Goal: Information Seeking & Learning: Learn about a topic

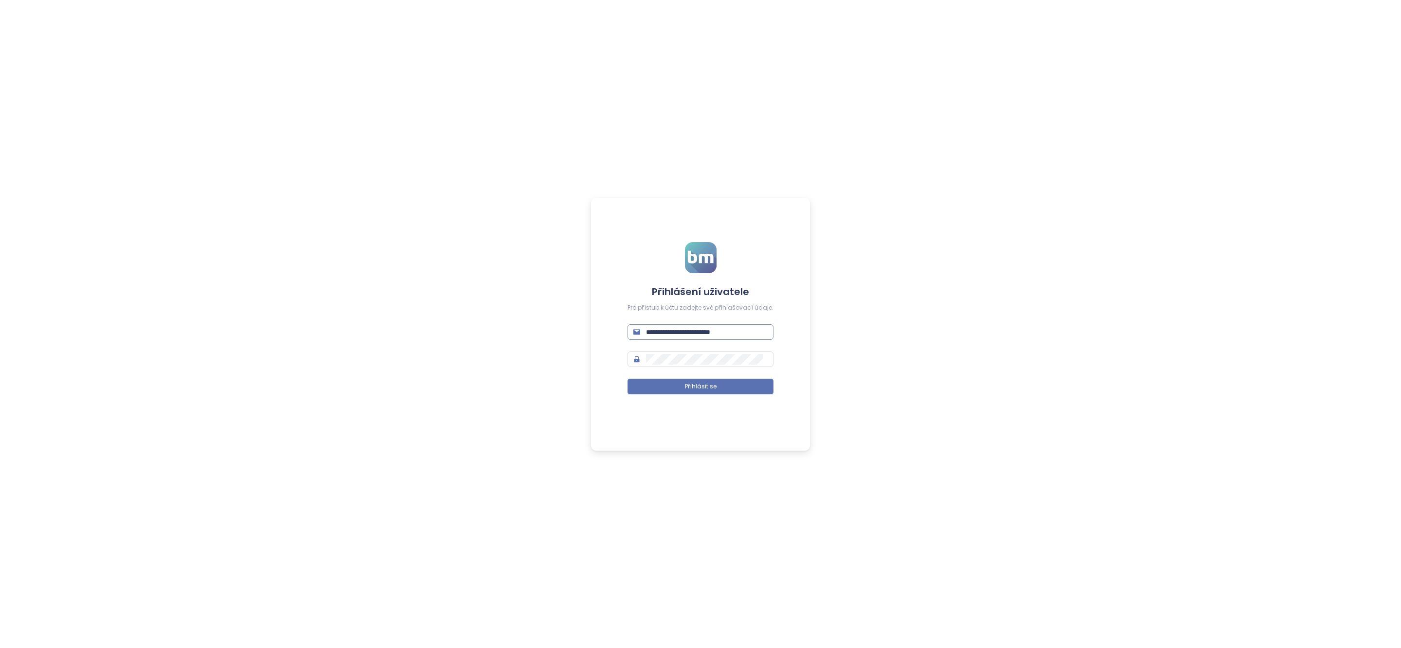
click at [698, 335] on input "**********" at bounding box center [707, 332] width 122 height 11
type input "**********"
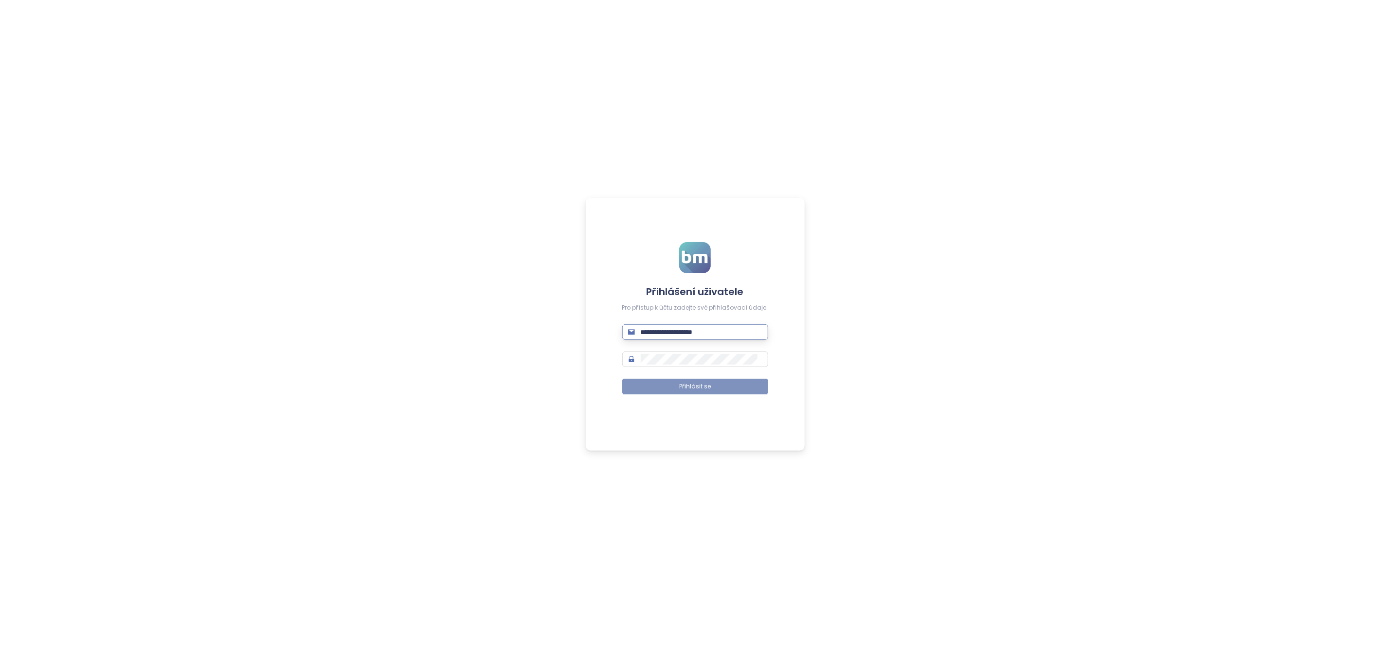
click at [732, 386] on button "Přihlásit se" at bounding box center [695, 387] width 146 height 16
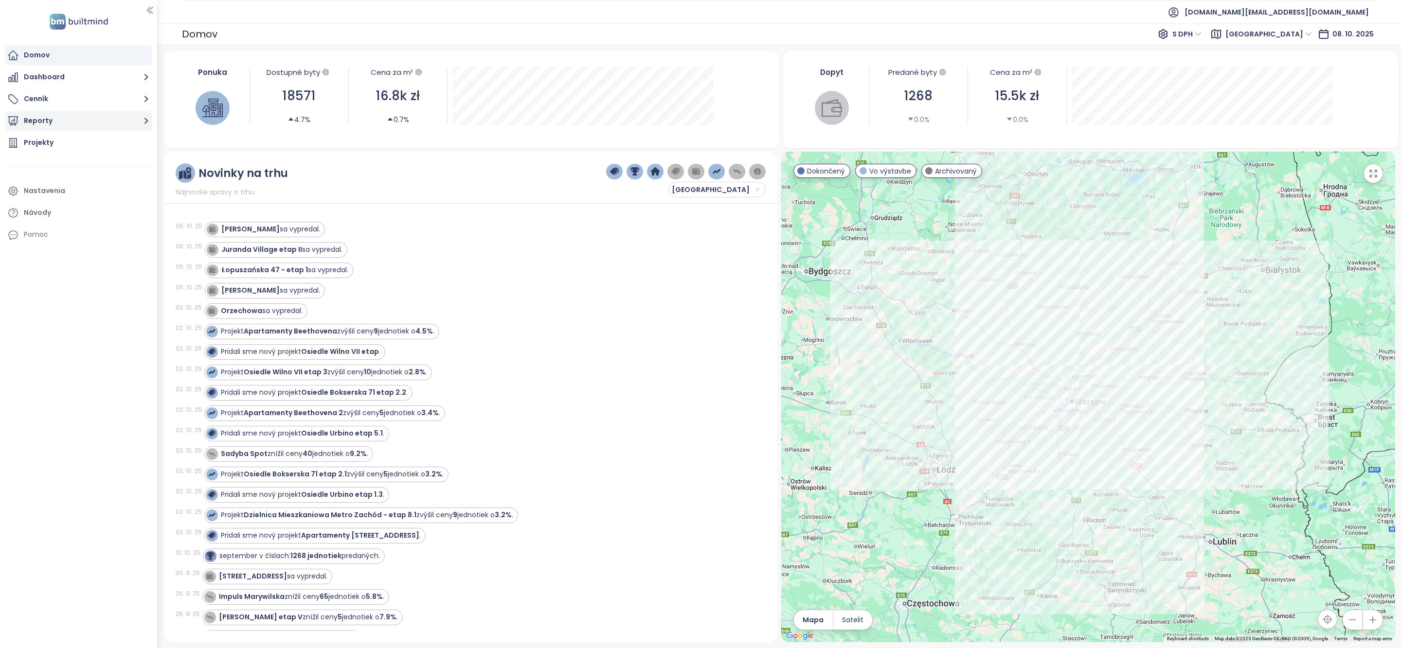
click at [55, 122] on button "Reporty" at bounding box center [78, 120] width 147 height 19
click at [64, 198] on div "[GEOGRAPHIC_DATA]" at bounding box center [81, 199] width 138 height 16
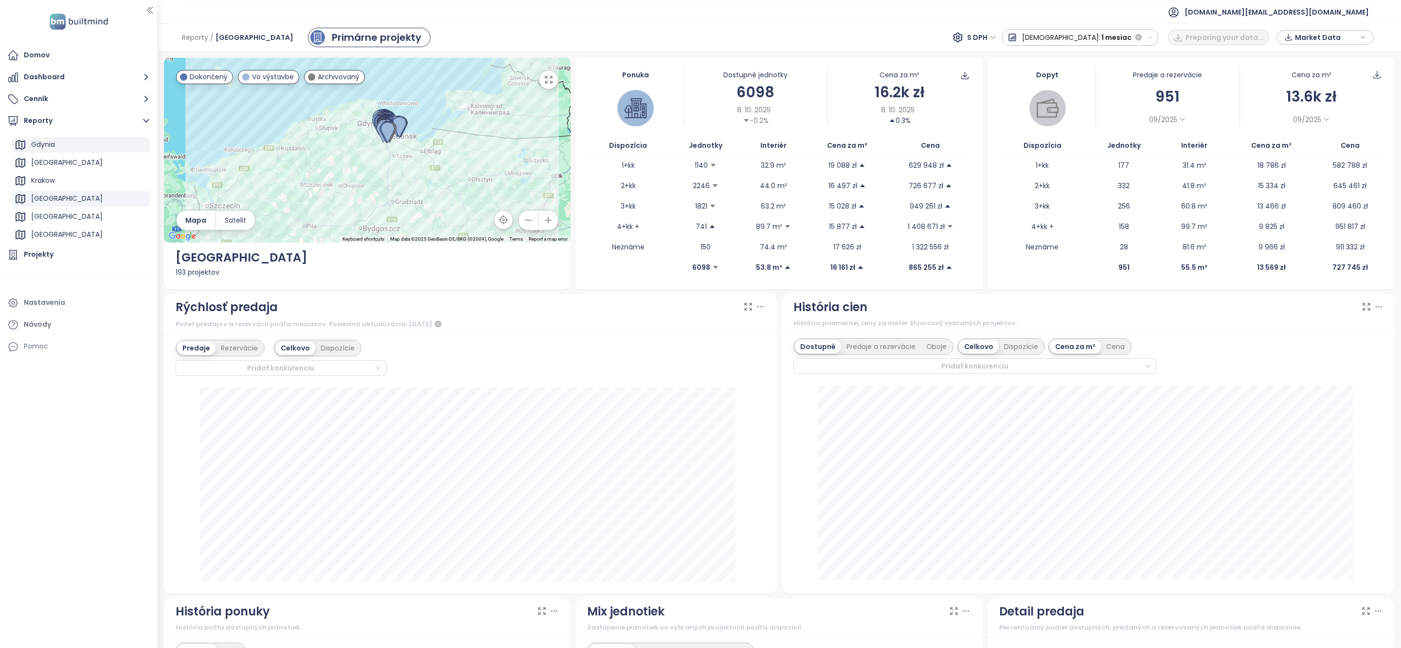
click at [51, 148] on div "Gdynia" at bounding box center [43, 145] width 24 height 12
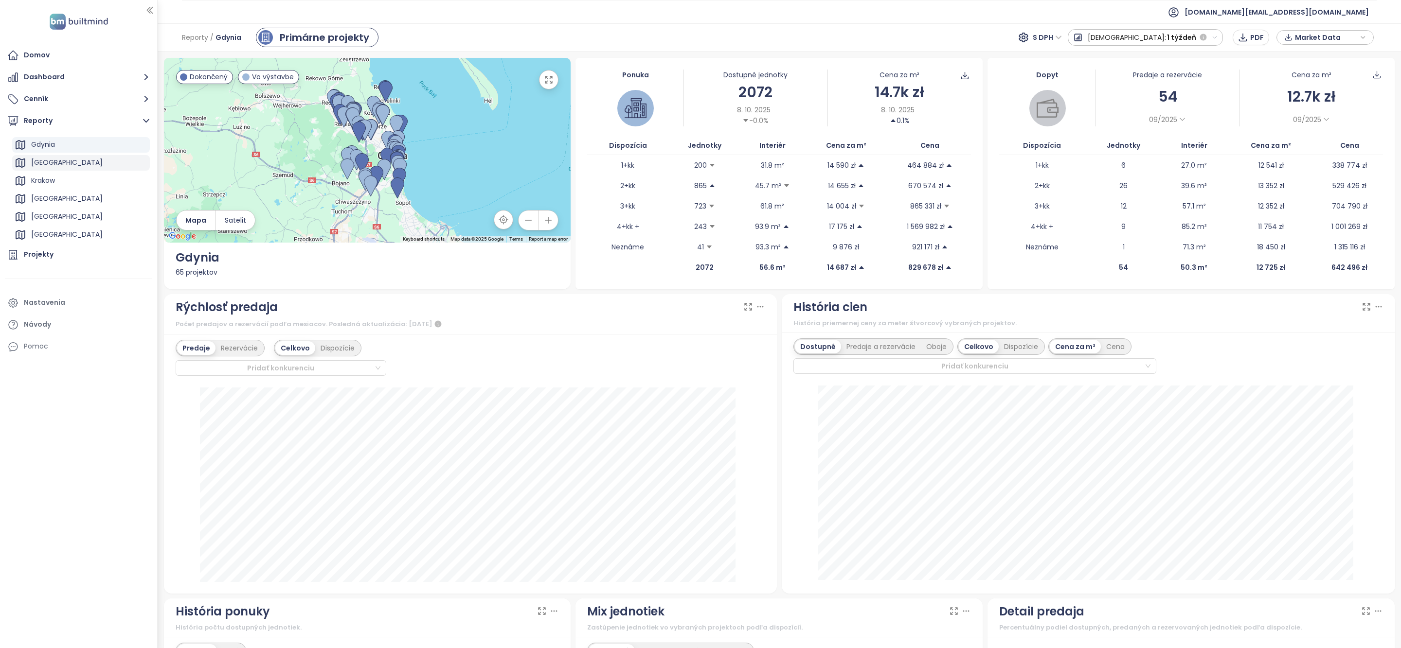
click at [75, 170] on div "[GEOGRAPHIC_DATA]" at bounding box center [81, 163] width 138 height 16
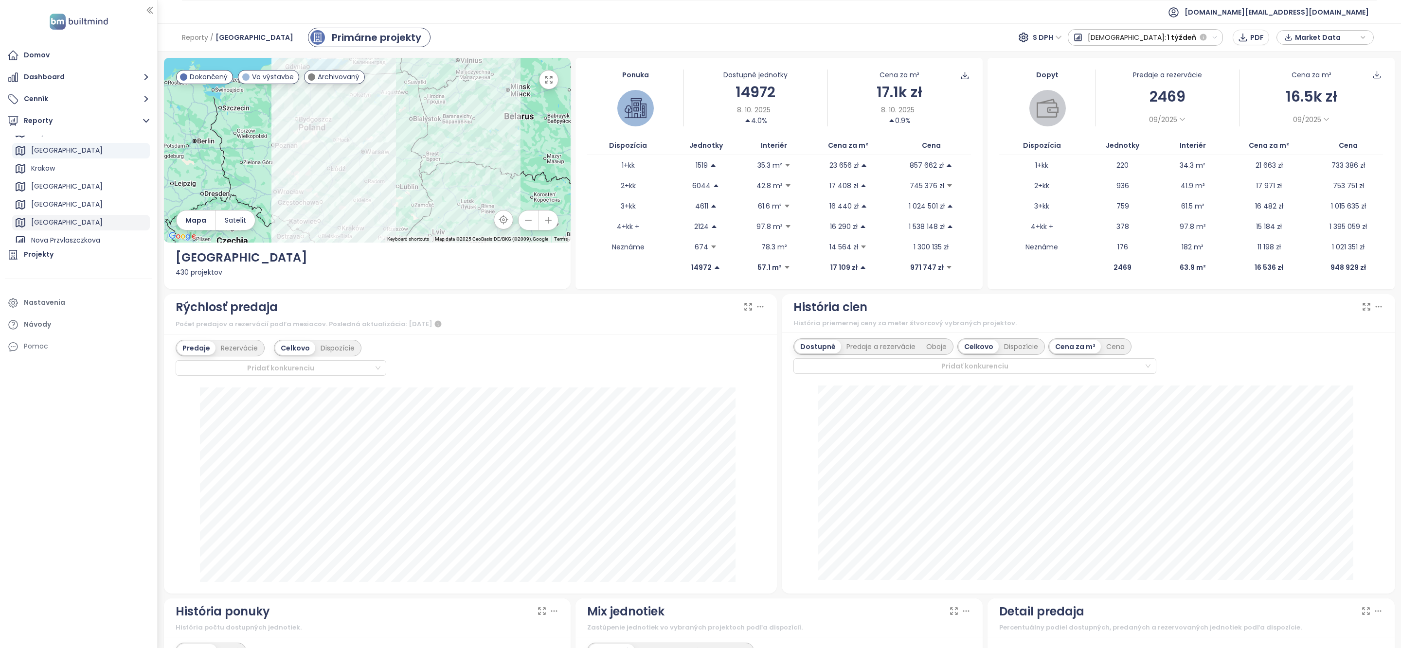
scroll to position [57, 0]
click at [60, 179] on div "Krakow" at bounding box center [81, 177] width 138 height 16
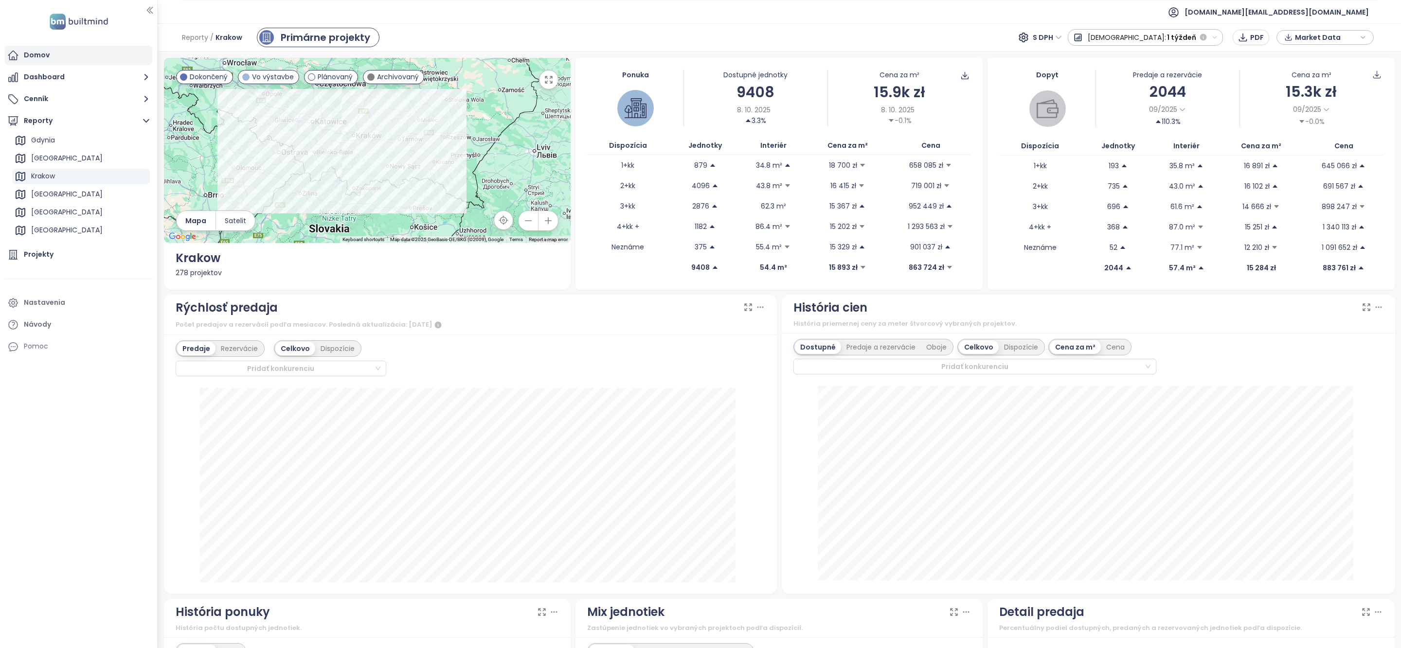
click at [51, 58] on div "Domov" at bounding box center [78, 55] width 147 height 19
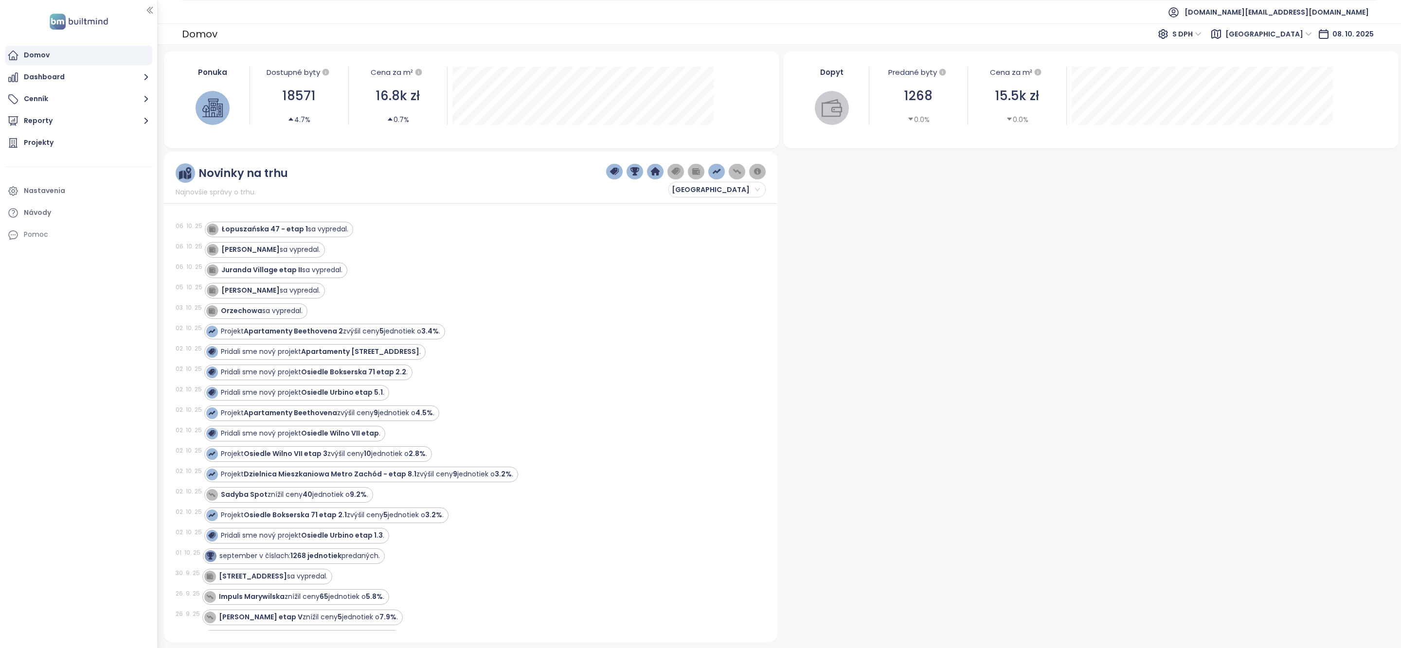
click at [1288, 42] on span "[GEOGRAPHIC_DATA]" at bounding box center [1270, 34] width 96 height 18
click at [1289, 38] on span "[GEOGRAPHIC_DATA]" at bounding box center [1268, 34] width 87 height 15
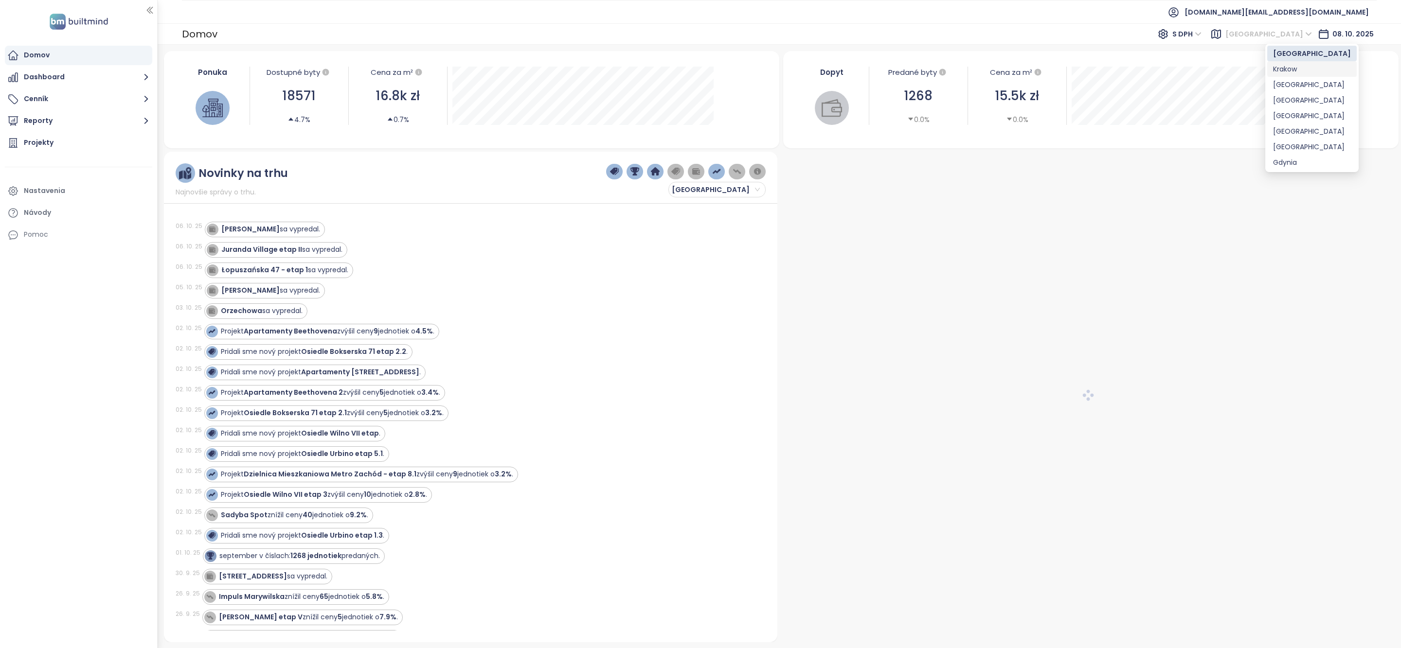
click at [1297, 70] on div "Krakow" at bounding box center [1312, 69] width 78 height 11
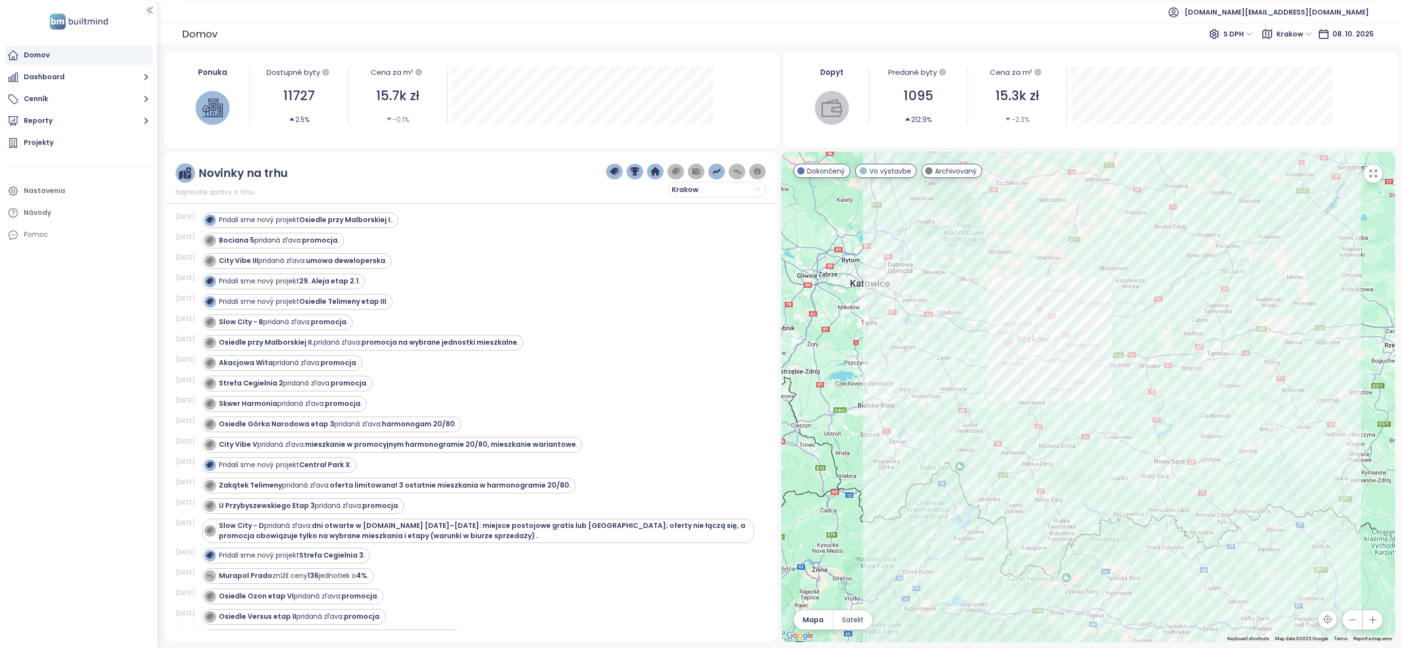
scroll to position [517, 0]
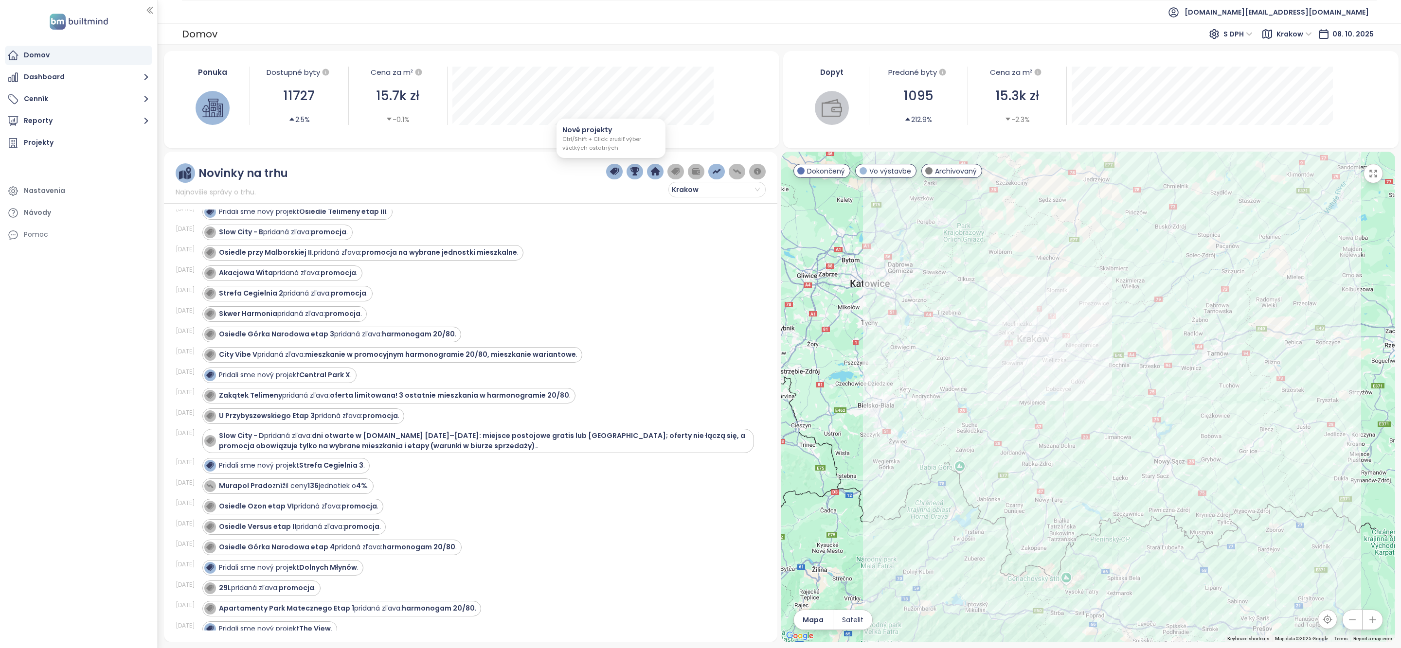
click at [610, 169] on img "button" at bounding box center [614, 171] width 9 height 9
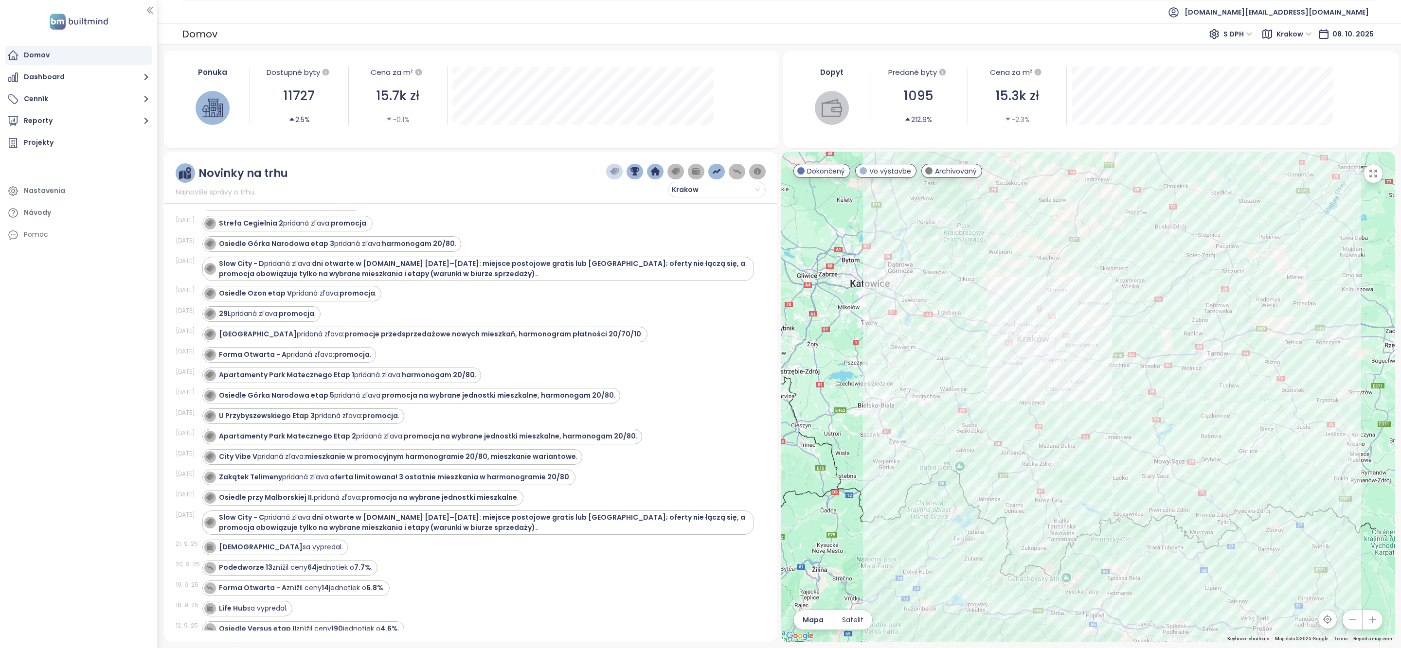
scroll to position [508, 0]
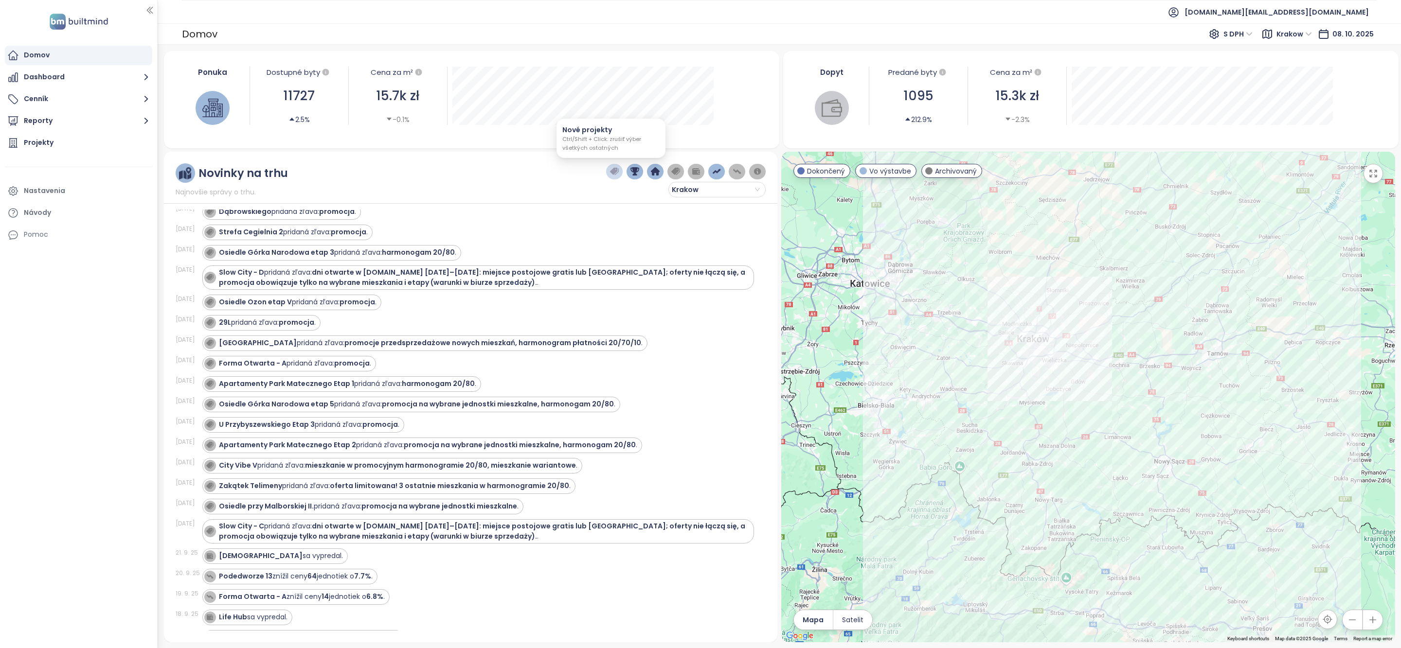
click at [610, 169] on img "button" at bounding box center [614, 171] width 9 height 9
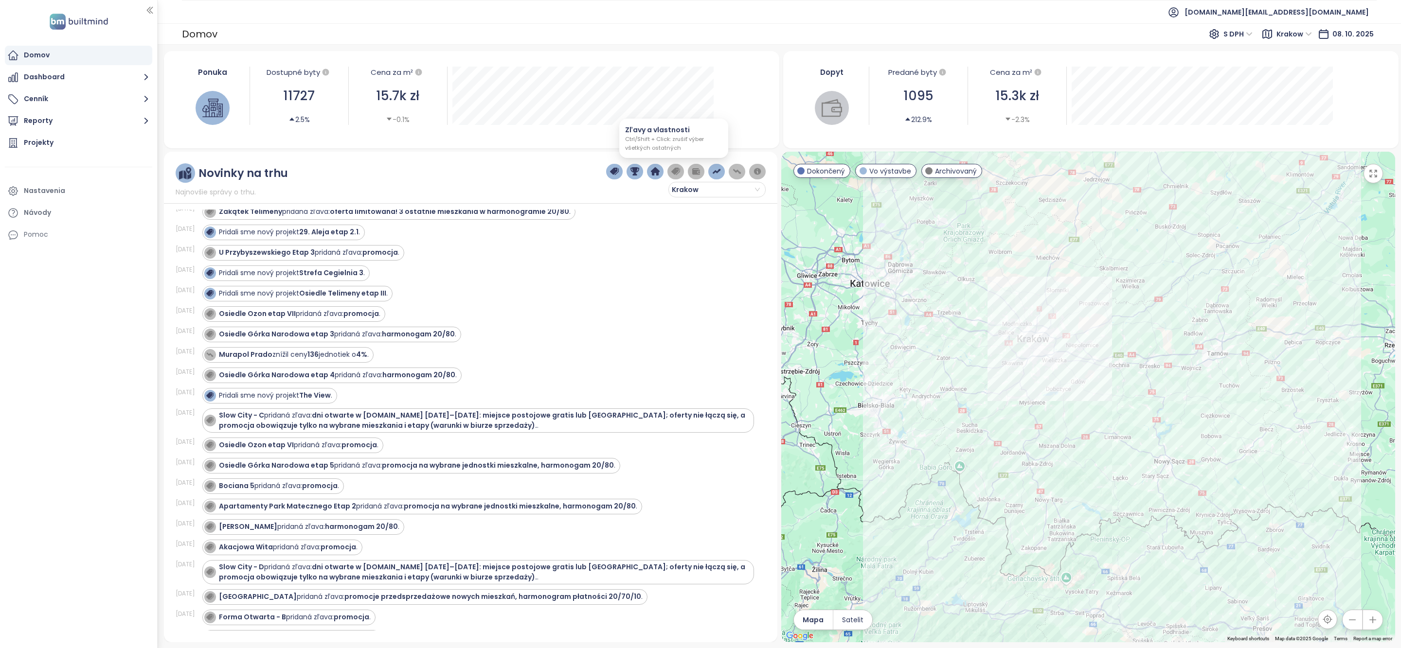
click at [677, 174] on img "button" at bounding box center [675, 171] width 9 height 9
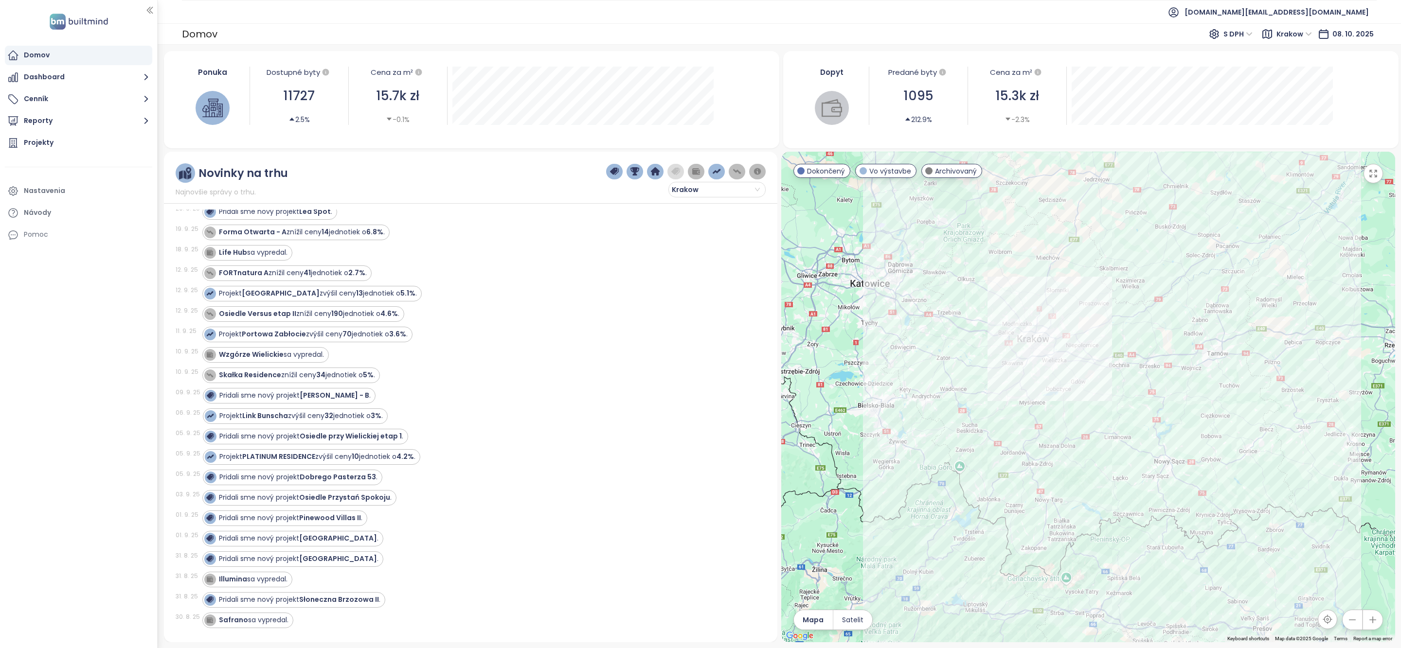
click at [653, 173] on img "button" at bounding box center [655, 171] width 9 height 9
click at [632, 173] on img "button" at bounding box center [634, 171] width 9 height 9
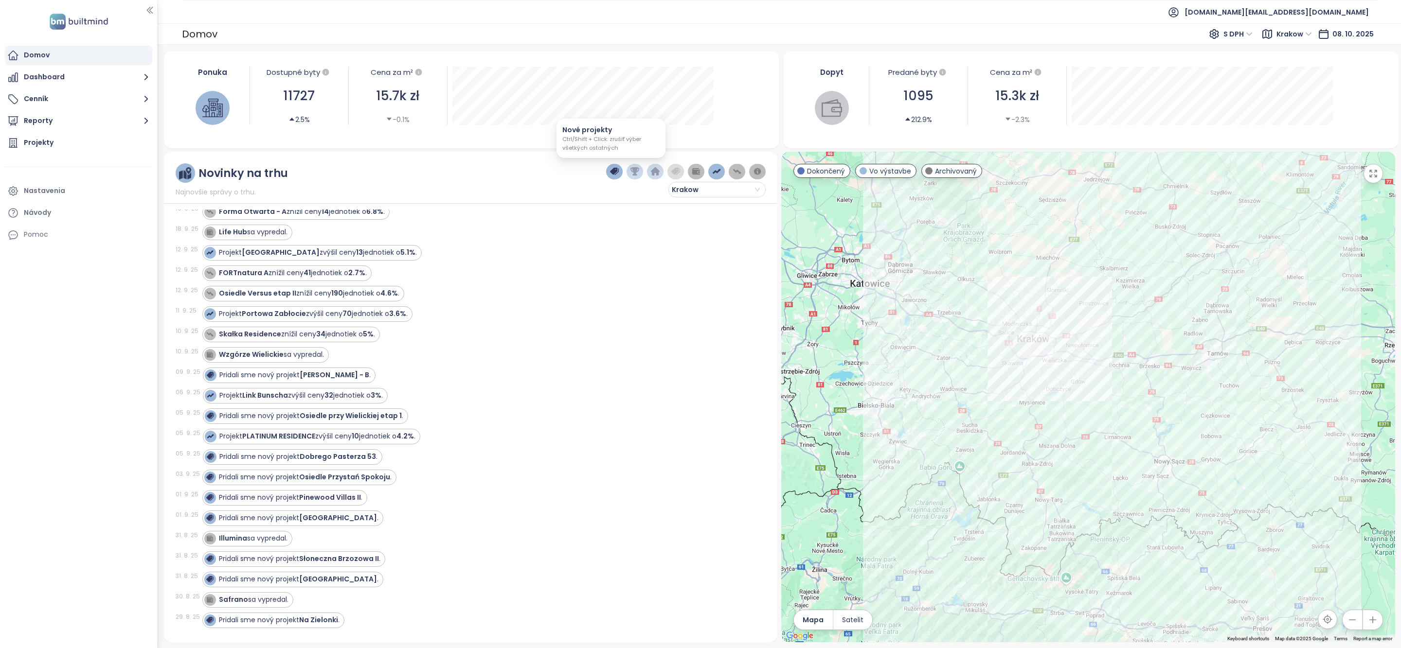
click at [615, 174] on button "button" at bounding box center [614, 172] width 17 height 16
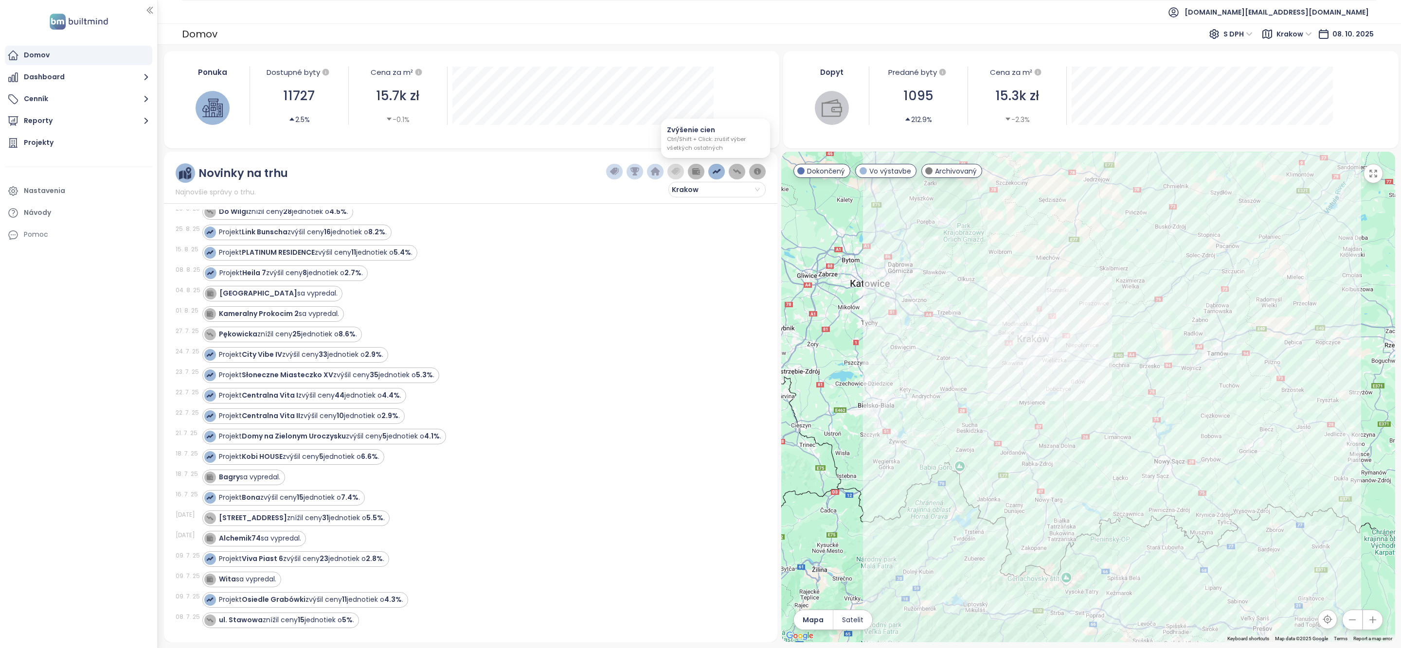
click at [712, 171] on img "button" at bounding box center [716, 171] width 9 height 9
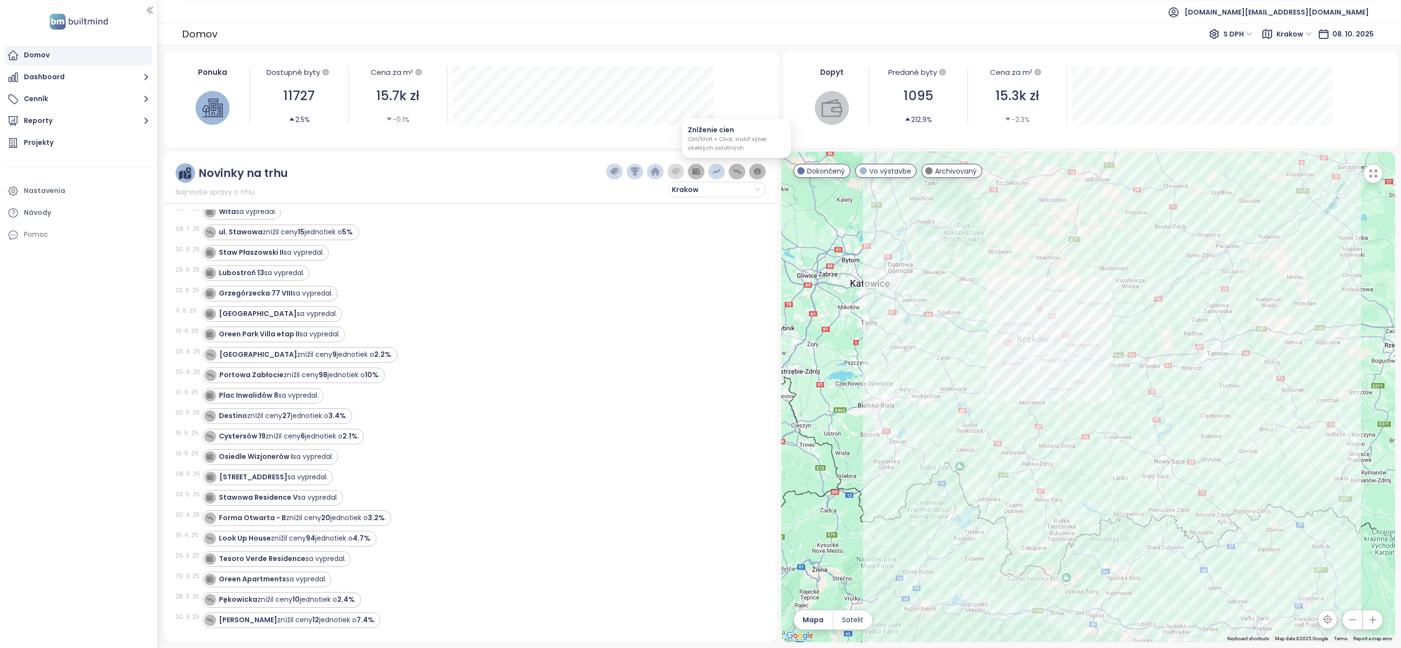
click at [733, 171] on img "button" at bounding box center [737, 171] width 9 height 9
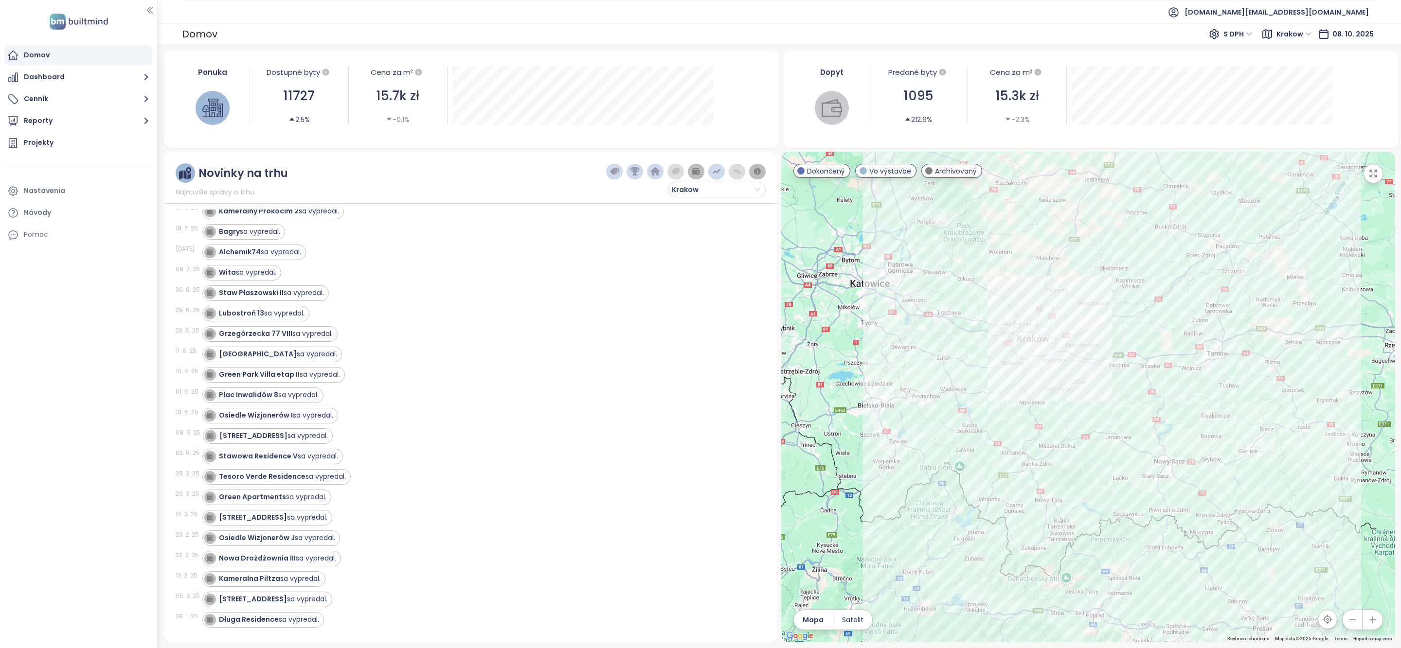
scroll to position [0, 0]
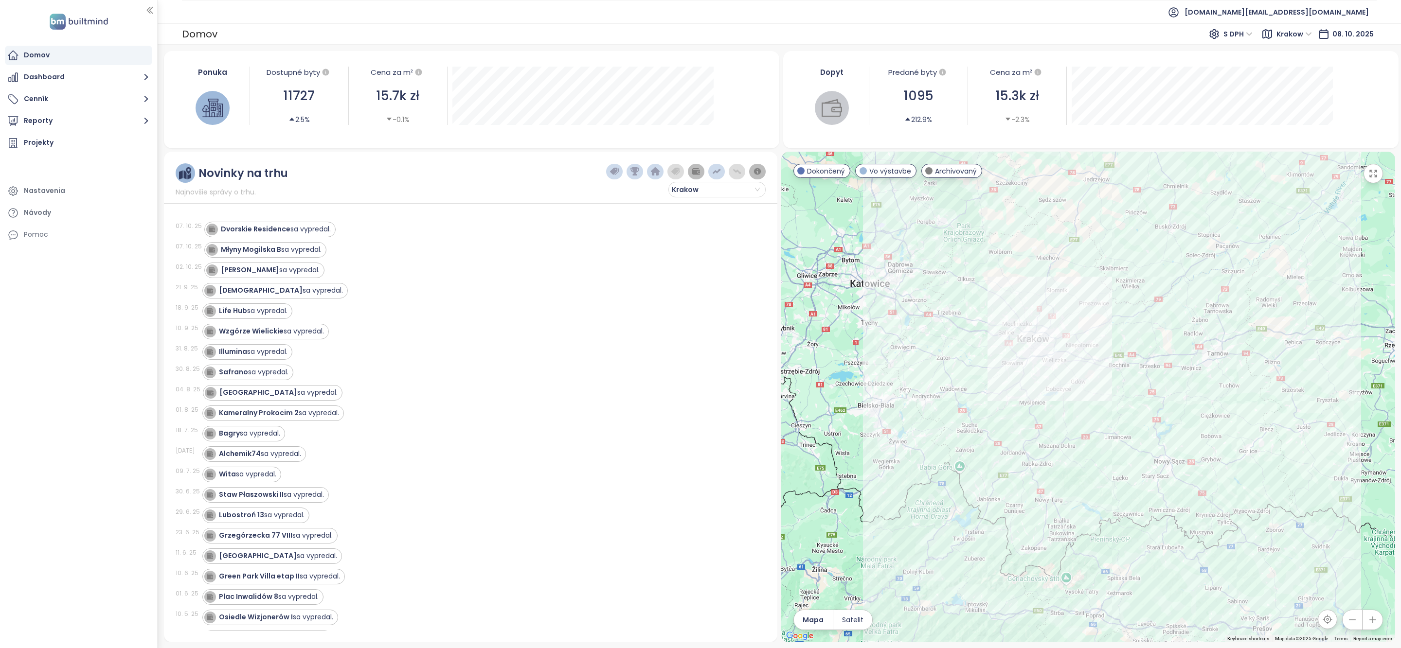
click at [1295, 35] on span "Krakow" at bounding box center [1294, 34] width 36 height 15
click at [674, 168] on img "button" at bounding box center [675, 171] width 9 height 9
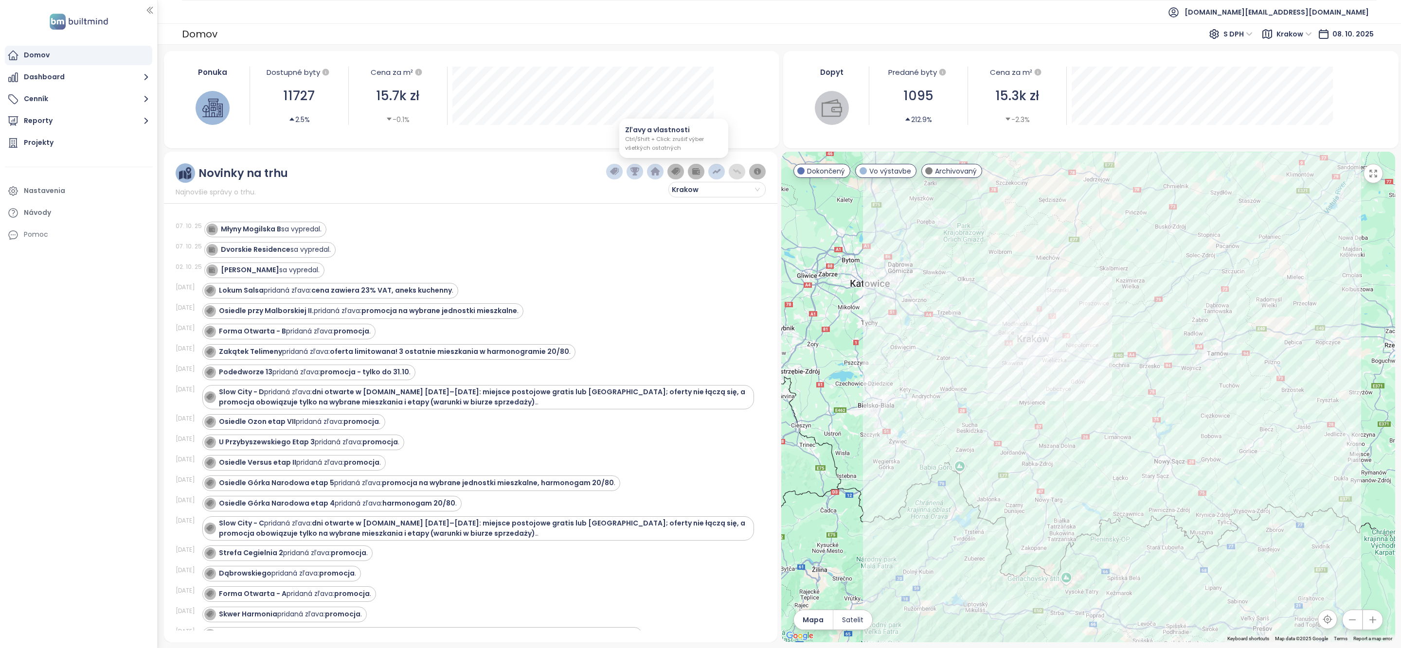
click at [652, 171] on img "button" at bounding box center [655, 171] width 9 height 9
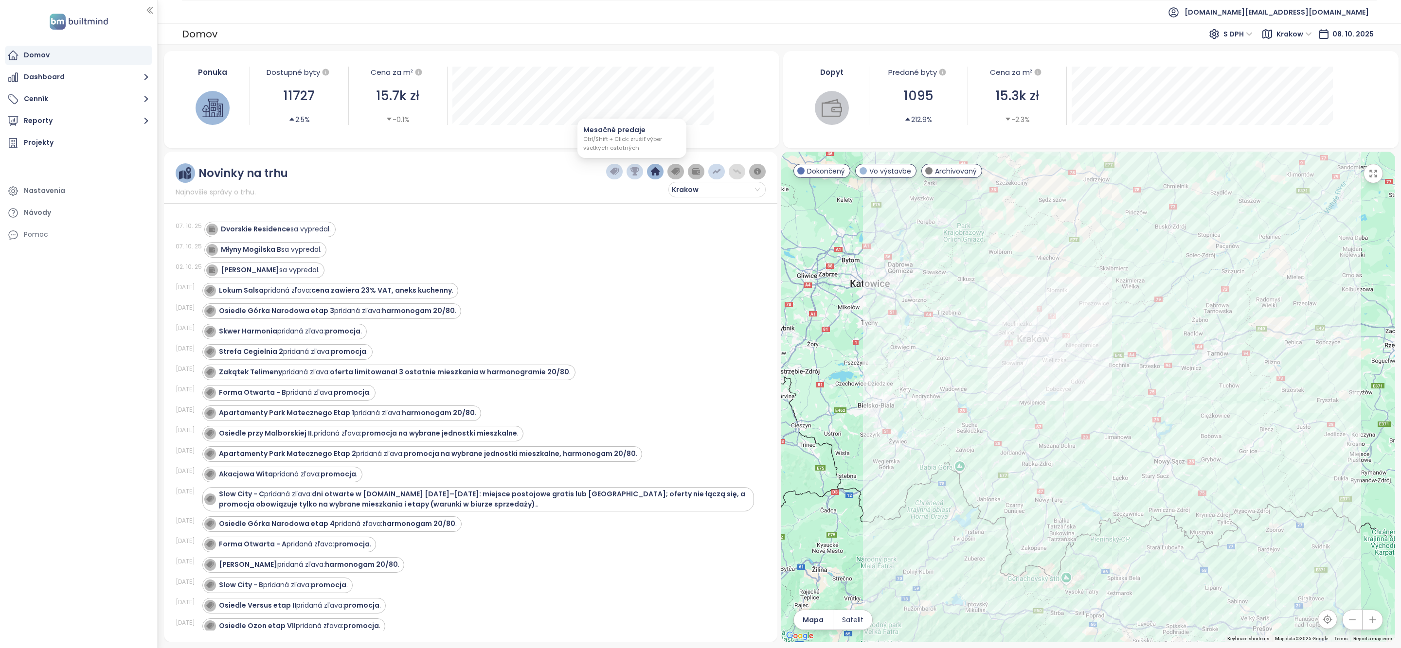
click at [638, 171] on button "button" at bounding box center [635, 172] width 17 height 16
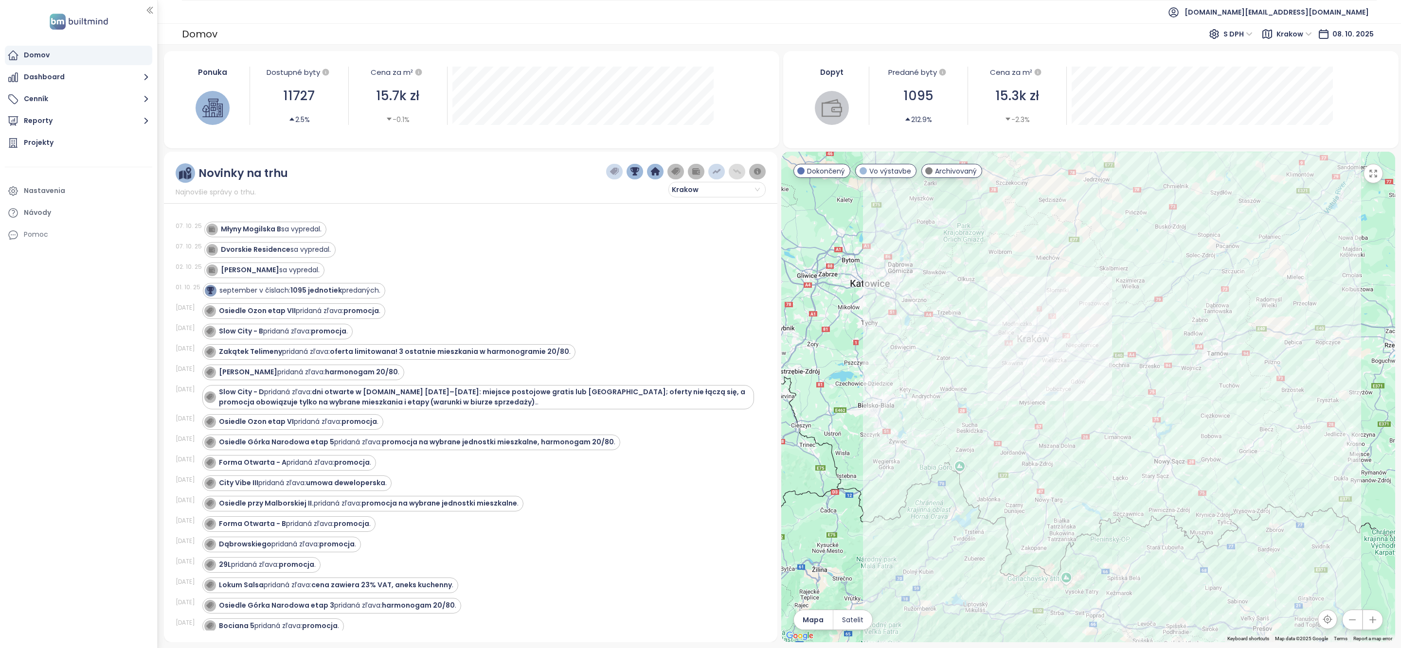
click at [610, 176] on button "button" at bounding box center [614, 172] width 17 height 16
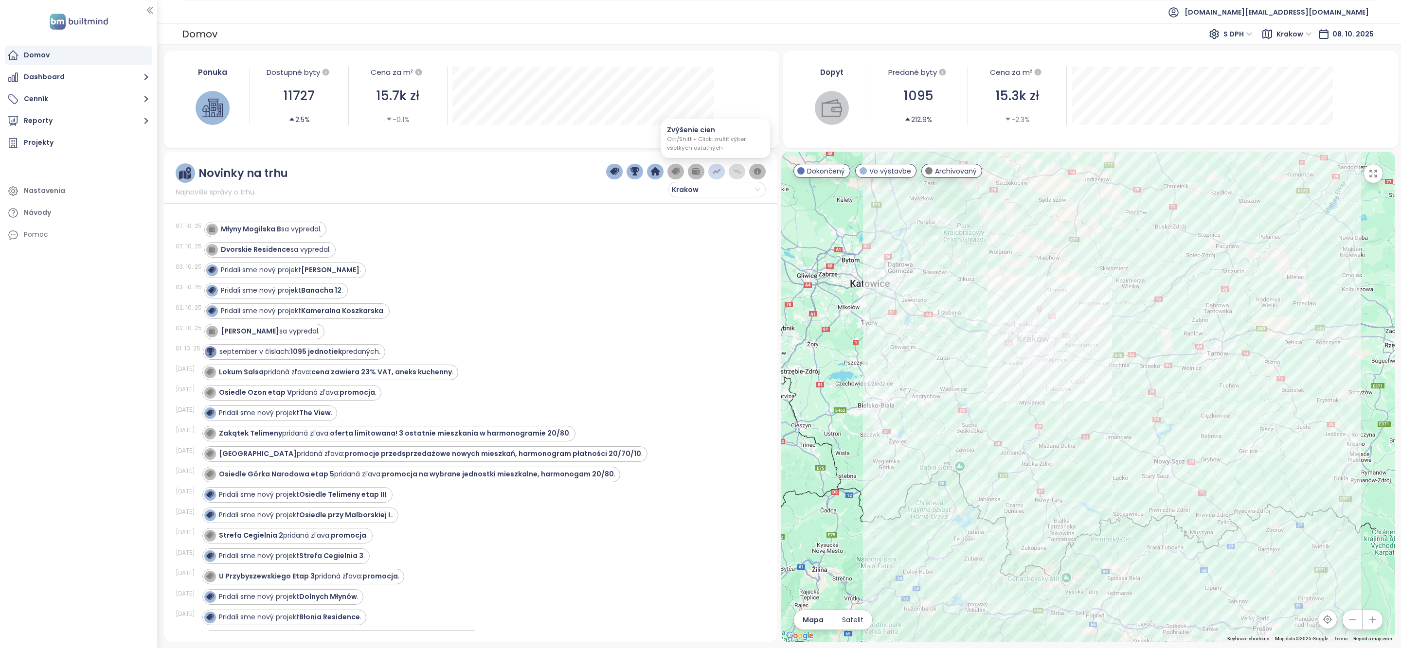
click at [718, 175] on img "button" at bounding box center [716, 171] width 9 height 9
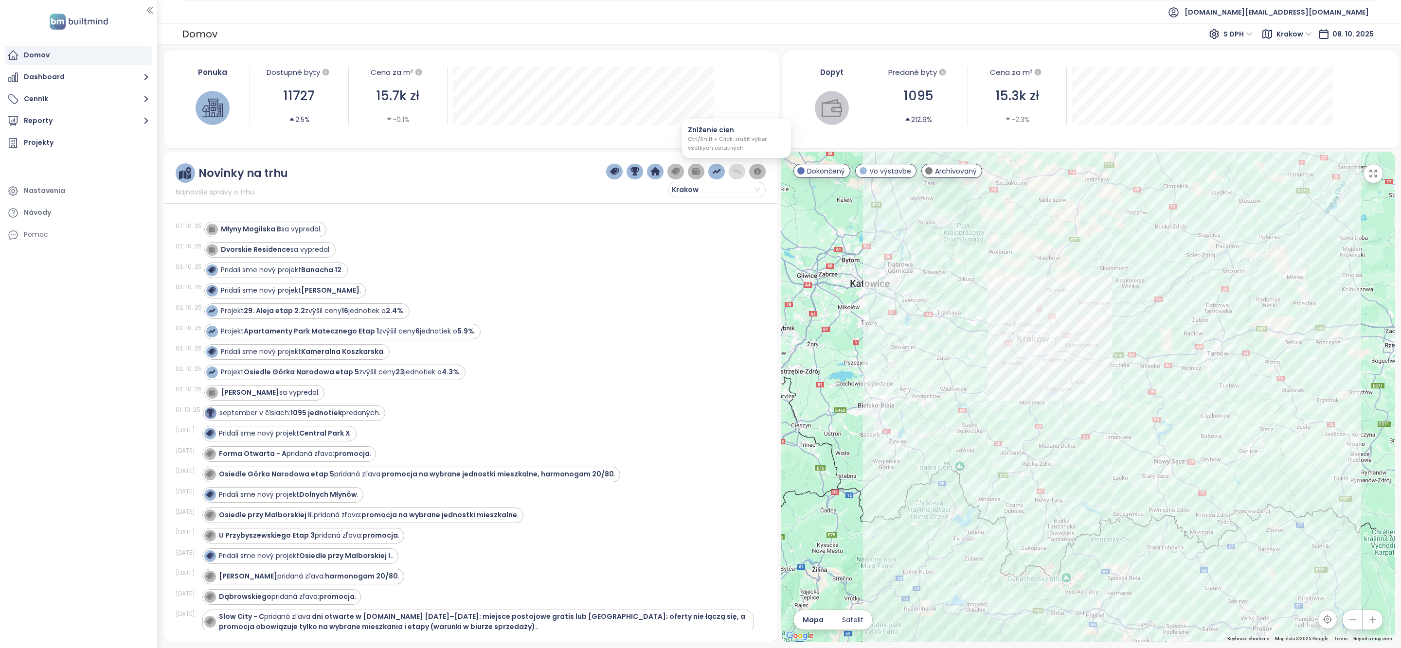
click at [733, 175] on img "button" at bounding box center [737, 171] width 9 height 9
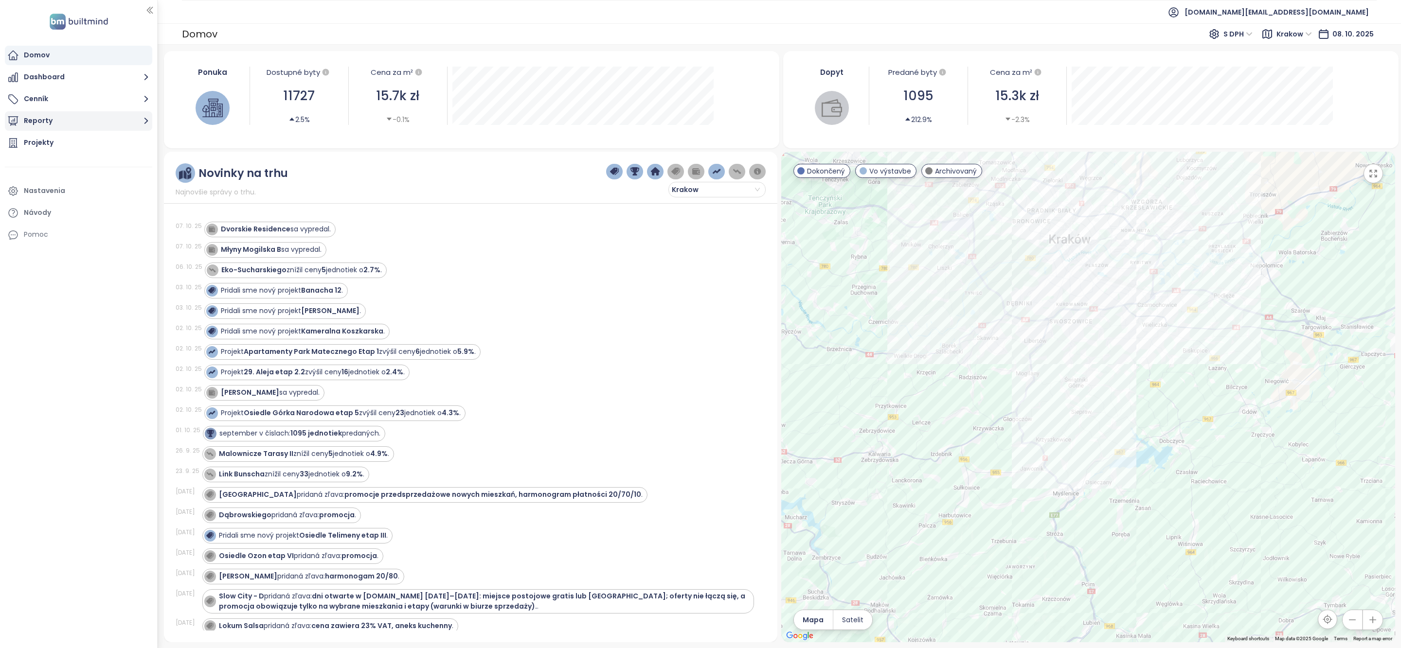
click at [113, 121] on button "Reporty" at bounding box center [78, 120] width 147 height 19
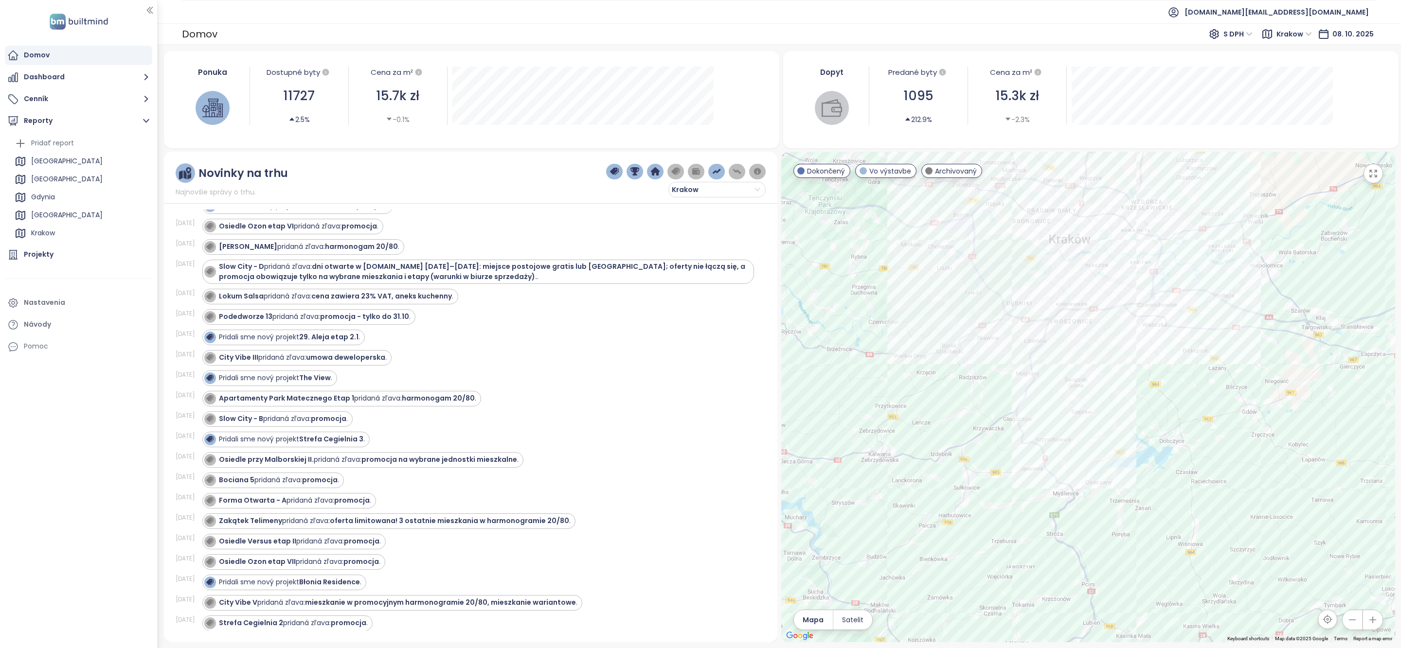
scroll to position [511, 0]
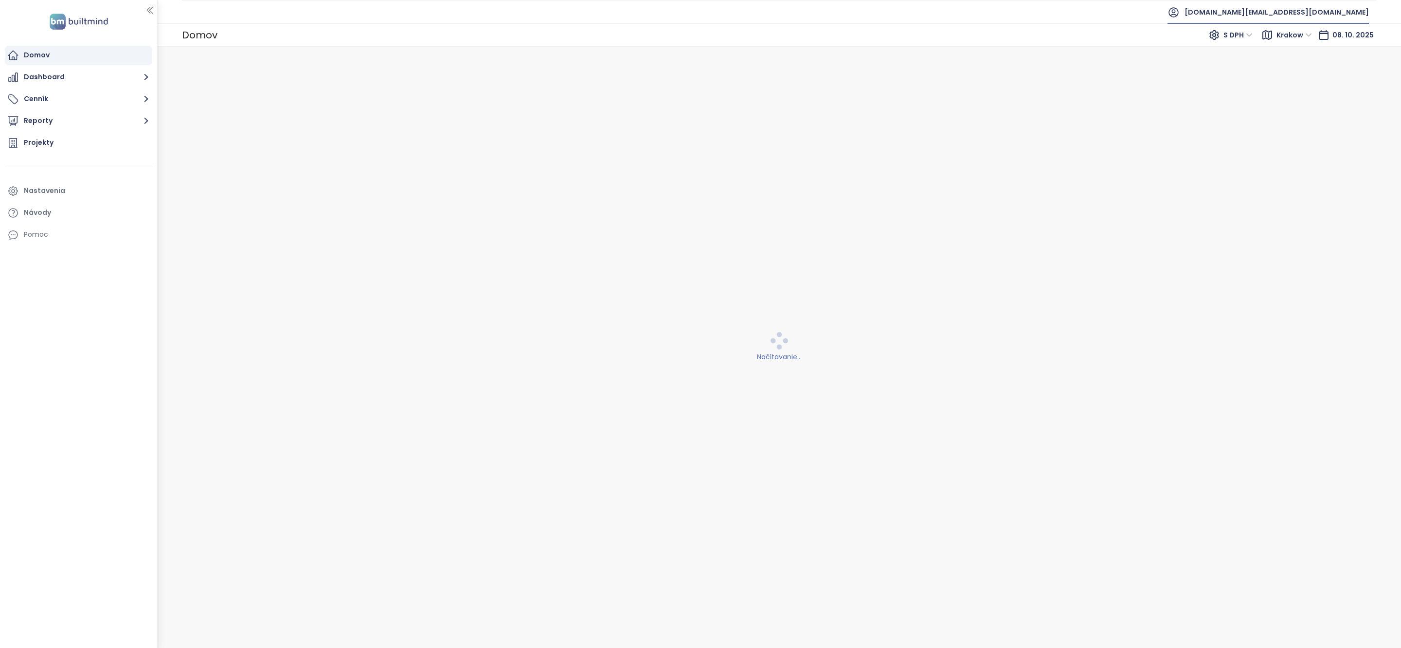
click at [1336, 17] on span "[DOMAIN_NAME][EMAIL_ADDRESS][DOMAIN_NAME]" at bounding box center [1276, 11] width 184 height 23
click at [1316, 42] on span "Odhlásiť sa" at bounding box center [1301, 40] width 38 height 10
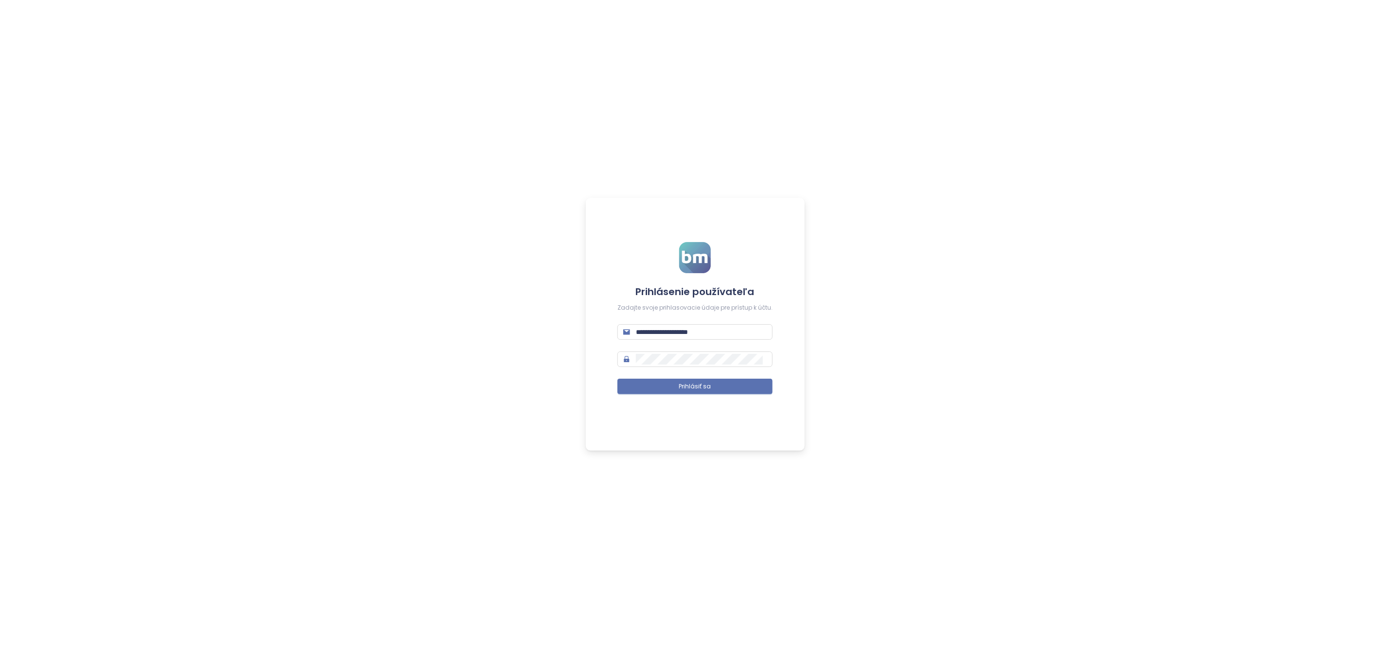
click at [711, 340] on form "**********" at bounding box center [694, 324] width 155 height 164
click at [711, 339] on span "**********" at bounding box center [694, 332] width 155 height 16
click at [711, 338] on span "**********" at bounding box center [694, 332] width 155 height 16
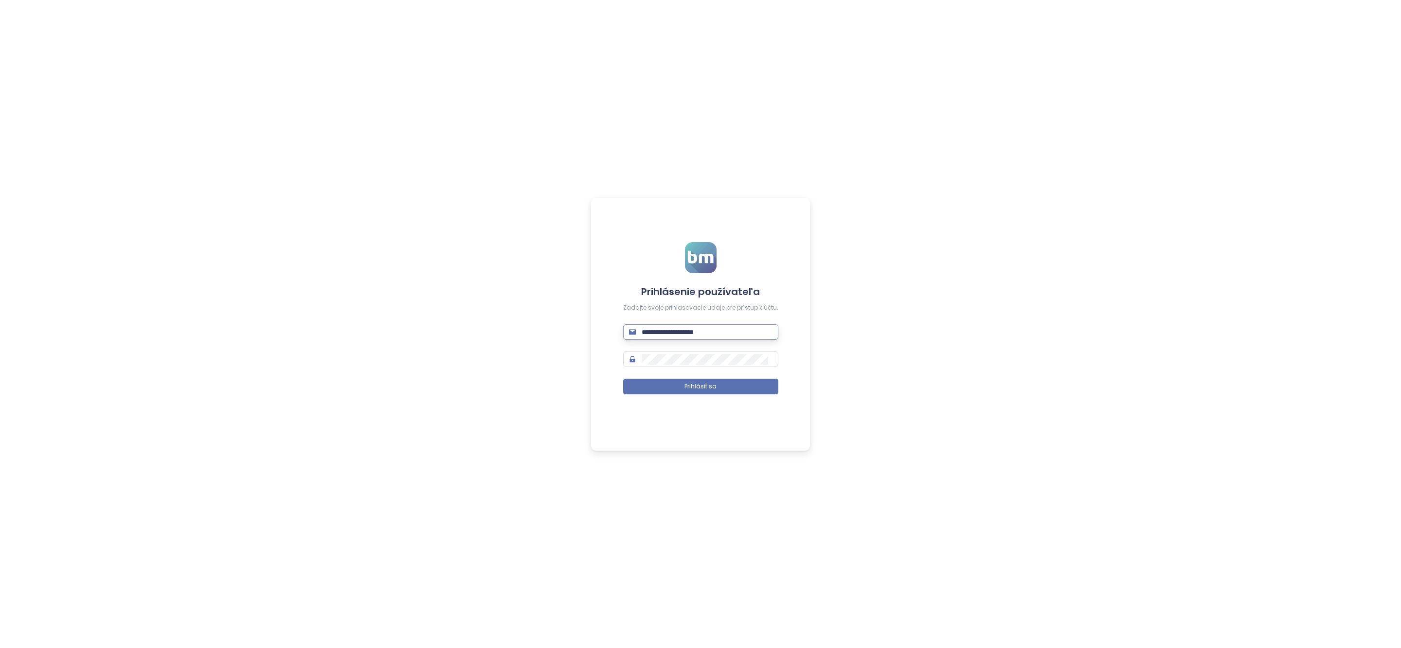
click at [711, 332] on input "**********" at bounding box center [707, 332] width 131 height 11
type input "**********"
click at [747, 381] on button "Prihlásiť sa" at bounding box center [700, 387] width 155 height 16
